Goal: Task Accomplishment & Management: Use online tool/utility

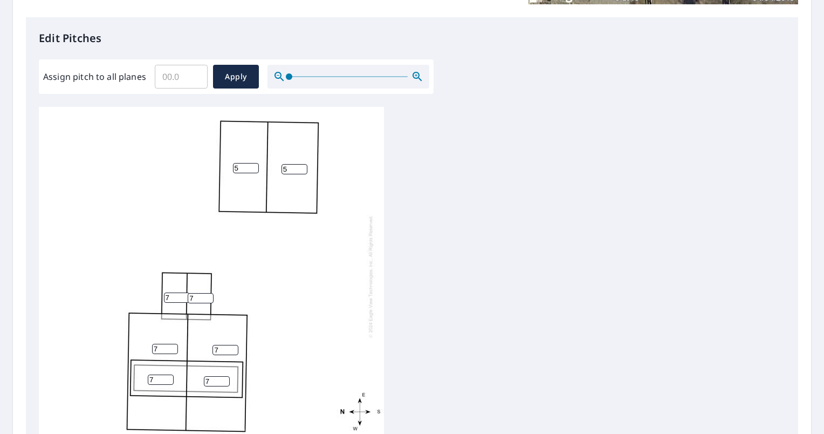
scroll to position [324, 0]
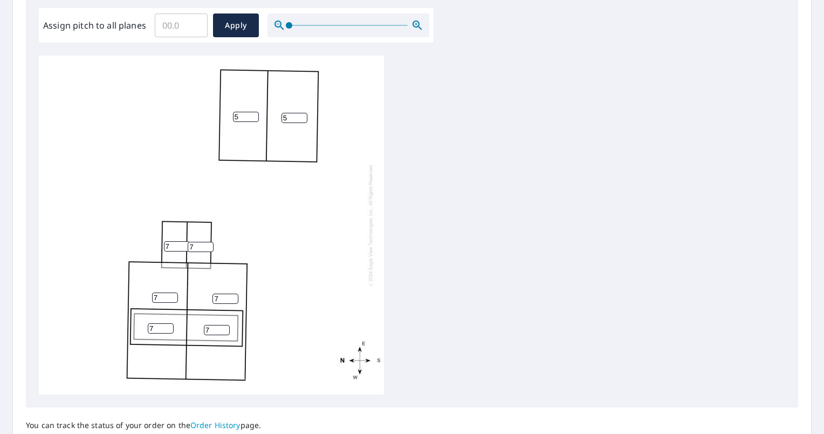
click at [154, 326] on input "7" at bounding box center [161, 328] width 26 height 10
click at [167, 330] on input "6" at bounding box center [161, 328] width 26 height 10
click at [167, 330] on input "5" at bounding box center [161, 328] width 26 height 10
type input "4"
click at [167, 330] on input "4" at bounding box center [161, 328] width 26 height 10
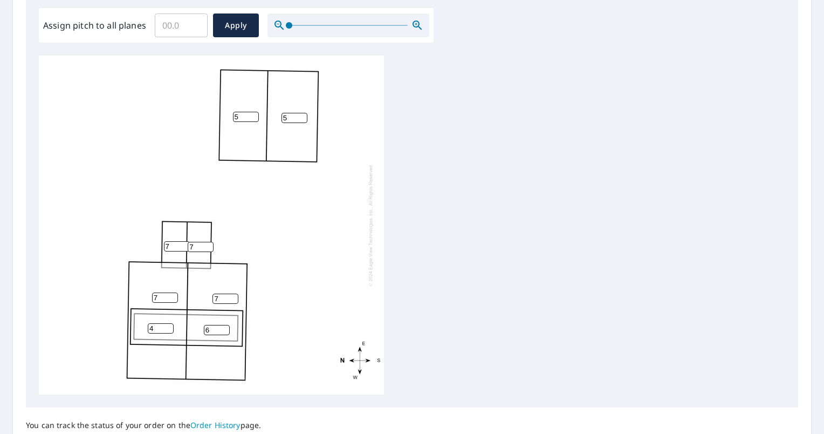
click at [223, 331] on input "6" at bounding box center [217, 330] width 26 height 10
click at [223, 331] on input "5" at bounding box center [217, 330] width 26 height 10
type input "4"
click at [222, 331] on input "4" at bounding box center [217, 330] width 26 height 10
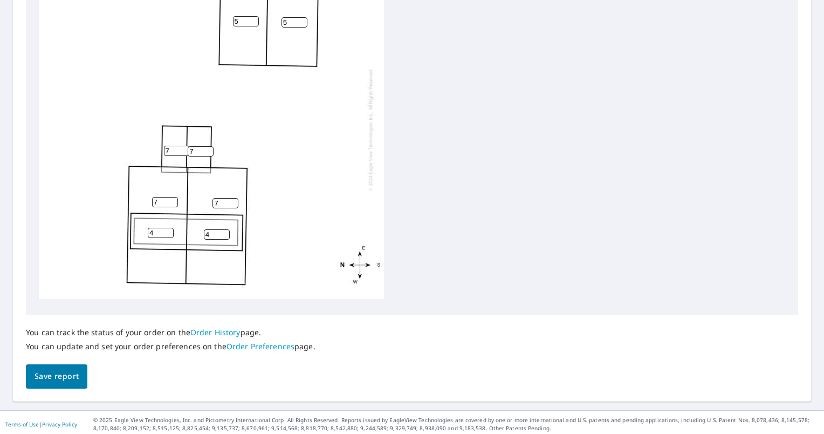
scroll to position [420, 0]
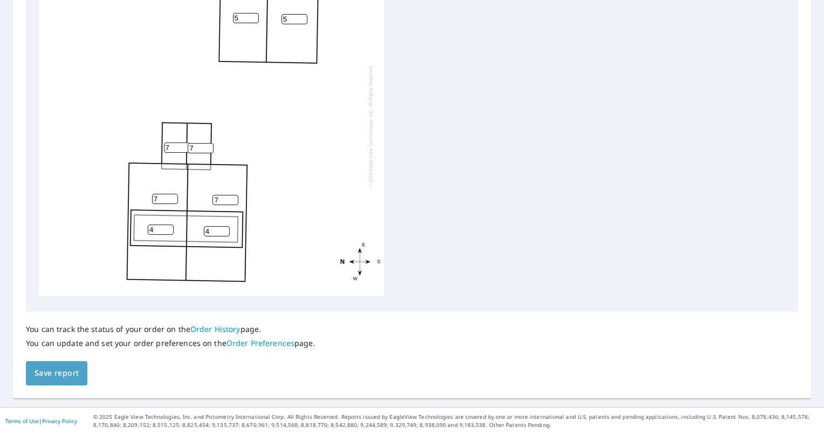
click at [73, 375] on span "Save report" at bounding box center [57, 372] width 44 height 13
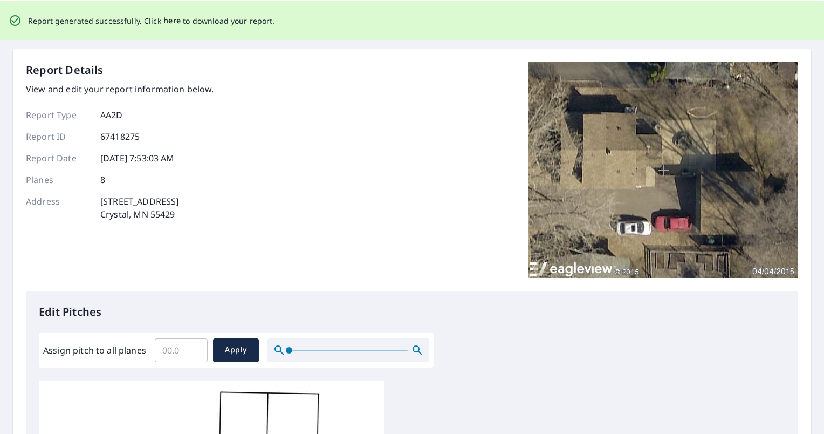
scroll to position [0, 0]
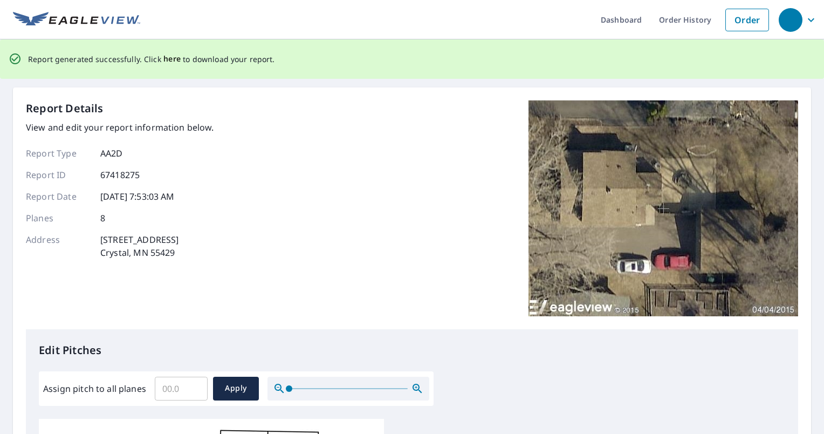
click at [172, 61] on span "here" at bounding box center [172, 58] width 18 height 13
click at [163, 60] on span "here" at bounding box center [172, 58] width 18 height 13
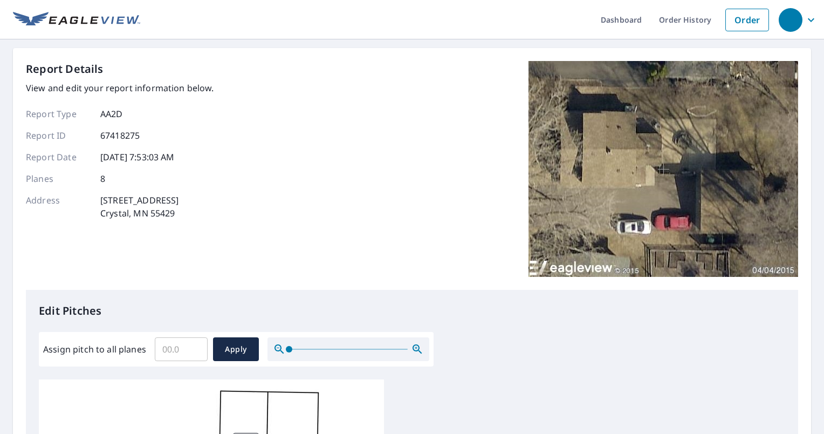
scroll to position [54, 0]
